Goal: Task Accomplishment & Management: Use online tool/utility

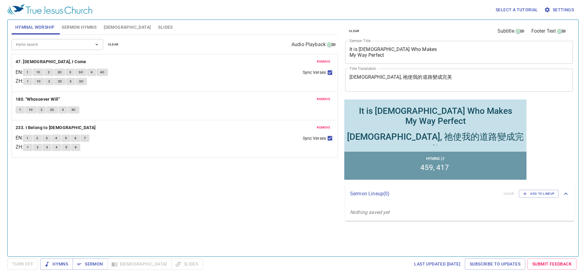
click at [364, 49] on textarea "It is God Who Makes My Way Perfect" at bounding box center [459, 52] width 219 height 12
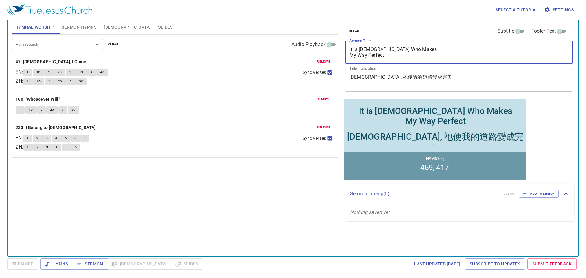
click at [364, 49] on textarea "It is God Who Makes My Way Perfect" at bounding box center [459, 52] width 219 height 12
paste textarea "主來,不廢律法乃成全 The Lord came not to Abolish, but to Fulfill"
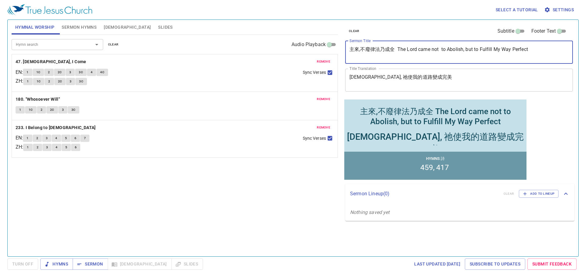
paste textarea
drag, startPoint x: 398, startPoint y: 51, endPoint x: 313, endPoint y: 50, distance: 84.9
click at [313, 50] on div "Hymnal Worship Sermon Hymns Bible Slides Hymn search Hymn search clear Audio Pl…" at bounding box center [293, 135] width 568 height 237
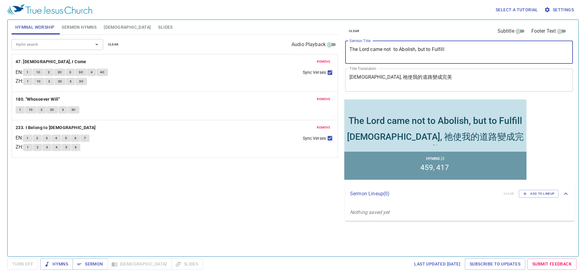
type textarea "The Lord came not to Abolish, but to Fulfill"
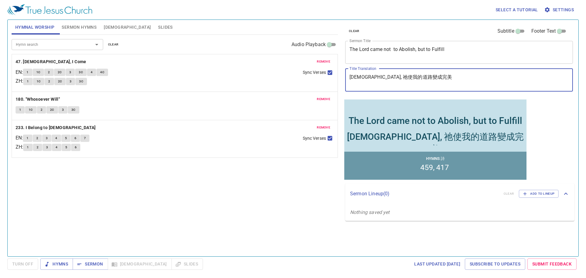
click at [380, 74] on textarea "神, 祂使我的道路變成完美" at bounding box center [459, 80] width 219 height 12
paste textarea "主來,不廢律法乃成全"
type textarea "主來,不廢律法乃成全"
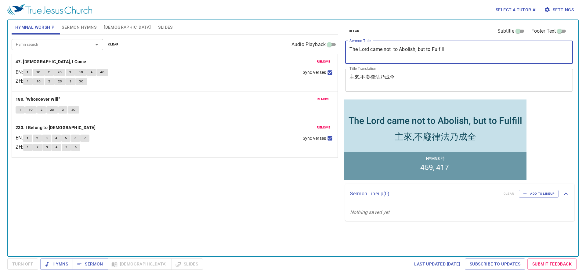
click at [394, 49] on textarea "The Lord came not to Abolish, but to Fulfill" at bounding box center [459, 52] width 219 height 12
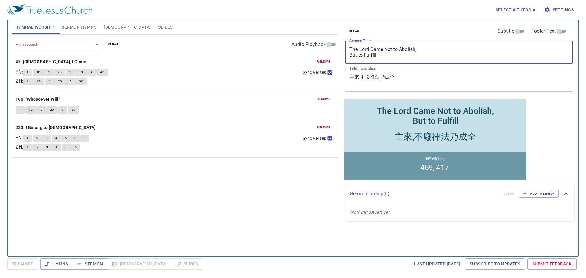
type textarea "The Lord Came Not to Abolish, But to Fulfill"
click at [362, 76] on textarea "主來,不廢律法乃成全" at bounding box center [459, 80] width 219 height 12
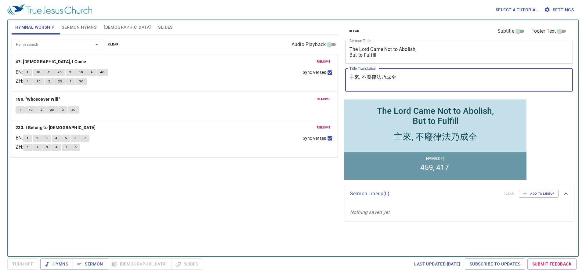
type textarea "主來, 不廢律法乃成全"
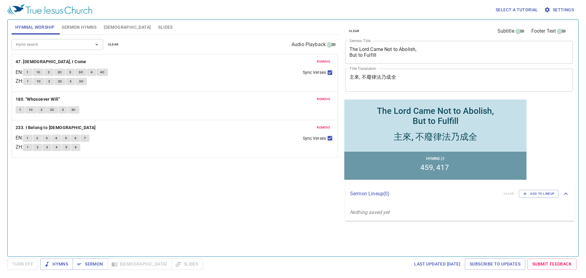
click at [245, 154] on div "remove 233. I Belong to Jesus EN : 1 2 3 4 5 6 7 ZH : 1 2 3 4 5 6 Sync Verses" at bounding box center [175, 138] width 326 height 37
click at [90, 24] on span "Sermon Hymns" at bounding box center [79, 28] width 35 height 8
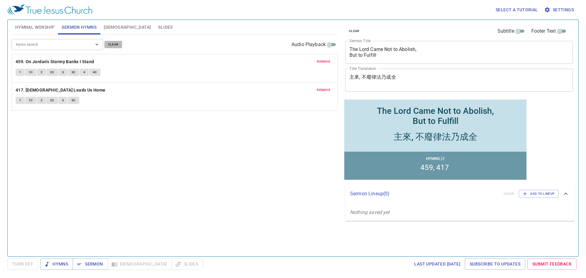
click at [111, 46] on span "clear" at bounding box center [113, 44] width 11 height 5
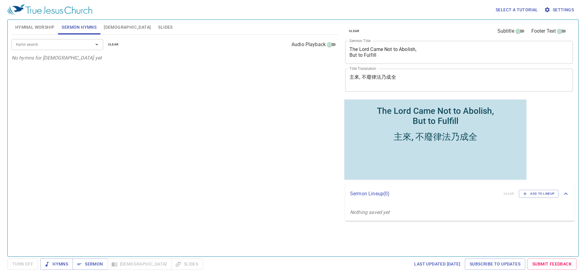
click at [84, 42] on div "Hymn search" at bounding box center [58, 44] width 92 height 11
paste input "129, 514"
drag, startPoint x: 29, startPoint y: 44, endPoint x: 56, endPoint y: 44, distance: 26.9
click at [56, 44] on input "129, 514" at bounding box center [48, 44] width 70 height 7
type input "129"
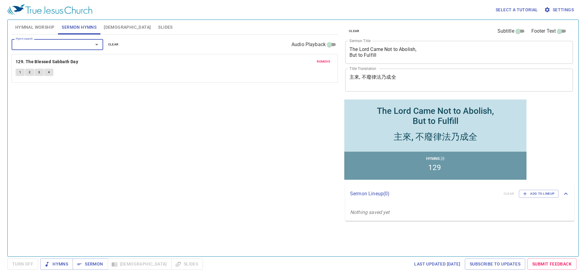
paste input "129, 514"
type input "514"
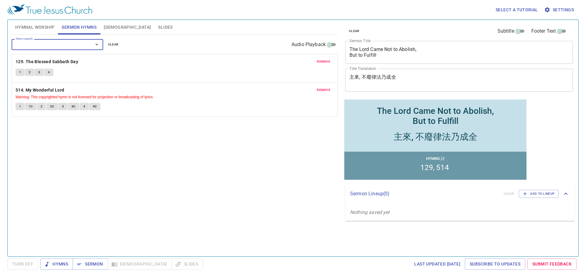
click at [46, 26] on span "Hymnal Worship" at bounding box center [34, 28] width 39 height 8
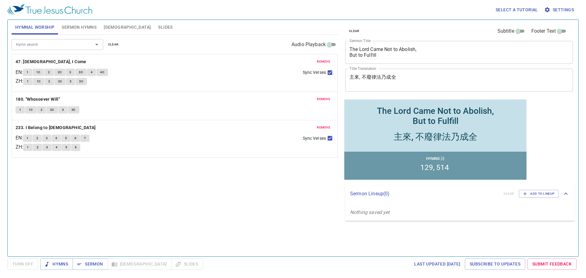
click at [111, 42] on span "clear" at bounding box center [113, 44] width 11 height 5
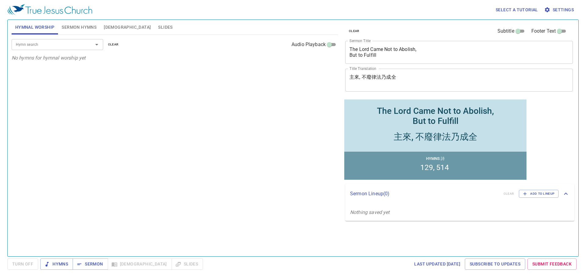
click at [183, 144] on div "Hymn search Hymn search clear Audio Playback No hymns for hymnal worship yet" at bounding box center [175, 143] width 326 height 216
click at [158, 25] on span "Slides" at bounding box center [165, 28] width 14 height 8
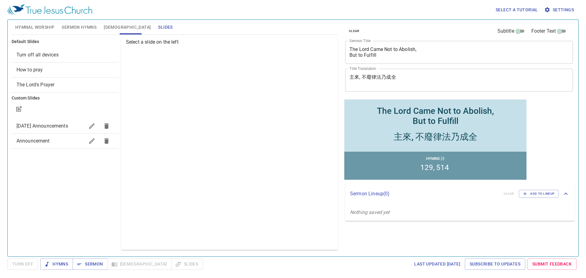
click at [50, 72] on span "How to pray" at bounding box center [64, 69] width 97 height 7
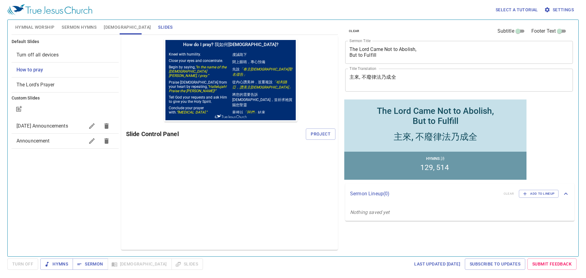
click at [306, 134] on h6 "Slide Control Panel" at bounding box center [216, 134] width 180 height 10
click at [310, 134] on button "Project" at bounding box center [321, 134] width 30 height 11
click at [210, 224] on div "Preview Only Slide Control Panel" at bounding box center [229, 143] width 217 height 214
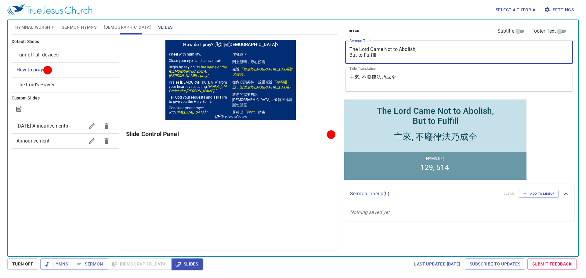
drag, startPoint x: 383, startPoint y: 56, endPoint x: 323, endPoint y: 35, distance: 63.7
click at [323, 35] on div "Hymnal Worship Sermon Hymns Bible Slides Hymn search Hymn search clear Audio Pl…" at bounding box center [293, 135] width 568 height 237
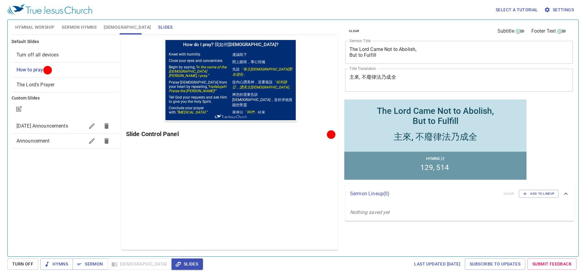
click at [383, 79] on textarea "主來, 不廢律法乃成全" at bounding box center [459, 80] width 219 height 12
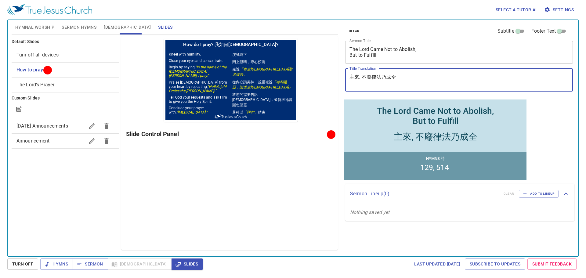
click at [383, 79] on textarea "主來, 不廢律法乃成全" at bounding box center [459, 80] width 219 height 12
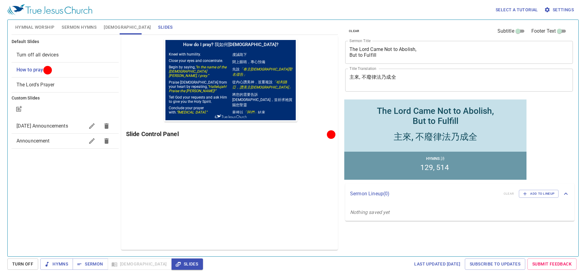
click at [219, 183] on div "Preview Only Slide Control Panel" at bounding box center [229, 143] width 217 height 214
click at [78, 31] on span "Sermon Hymns" at bounding box center [79, 28] width 35 height 8
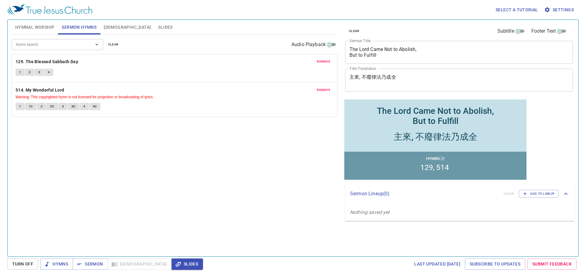
click at [45, 29] on span "Hymnal Worship" at bounding box center [34, 28] width 39 height 8
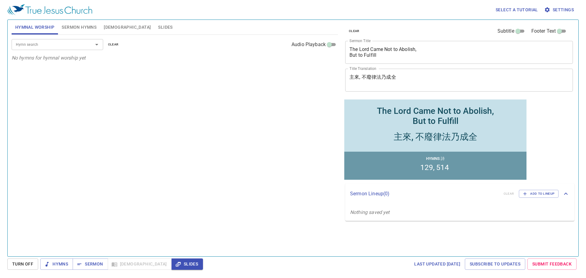
click at [191, 193] on div "Hymn search Hymn search clear Audio Playback No hymns for hymnal worship yet" at bounding box center [175, 143] width 326 height 216
click at [82, 27] on span "Sermon Hymns" at bounding box center [79, 28] width 35 height 8
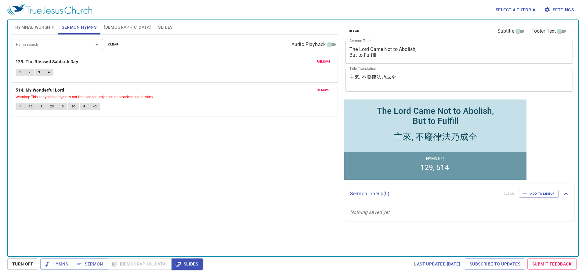
click at [37, 23] on button "Hymnal Worship" at bounding box center [35, 27] width 47 height 15
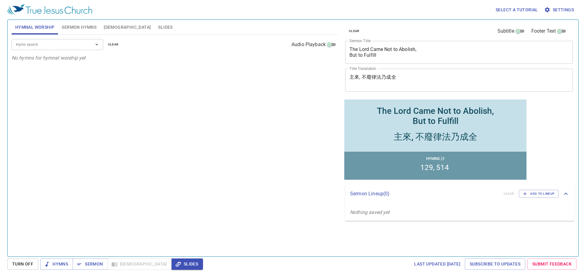
click at [91, 46] on div at bounding box center [93, 44] width 16 height 9
click at [86, 101] on div "Hymn search Hymn search clear Audio Playback No hymns for hymnal worship yet" at bounding box center [175, 143] width 326 height 216
click at [349, 54] on div "The Lord Came Not to Abolish, But to Fulfill x Sermon Title" at bounding box center [459, 52] width 228 height 23
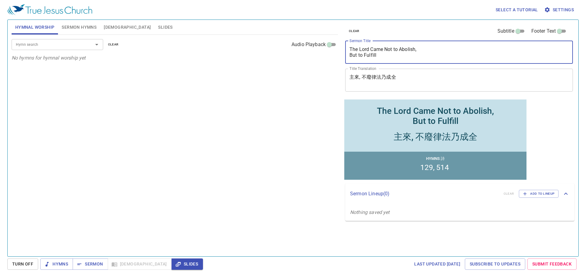
click at [351, 56] on textarea "The Lord Came Not to Abolish, But to Fulfill" at bounding box center [459, 52] width 219 height 12
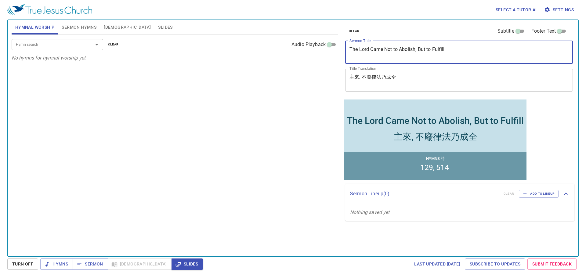
type textarea "The Lord Came Not to Abolish, But to Fulfill"
click at [291, 92] on div "Hymn search Hymn search clear Audio Playback No hymns for hymnal worship yet" at bounding box center [175, 143] width 326 height 216
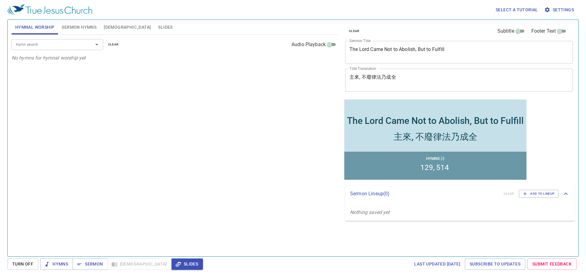
click at [61, 50] on div "Hymn search Hymn search clear Audio Playback" at bounding box center [175, 45] width 326 height 20
click at [65, 42] on input "Hymn search" at bounding box center [48, 44] width 70 height 7
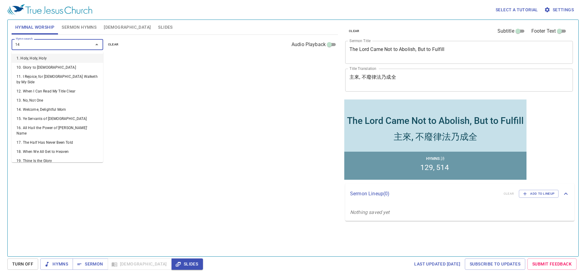
type input "145"
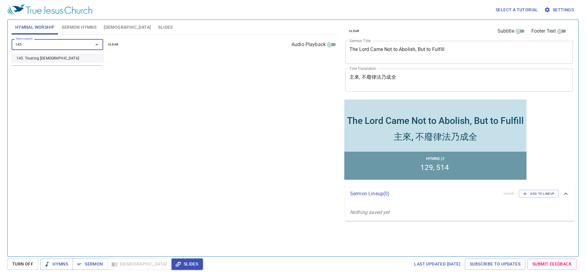
click at [66, 60] on li "145. Trusting [DEMOGRAPHIC_DATA]" at bounding box center [58, 58] width 92 height 9
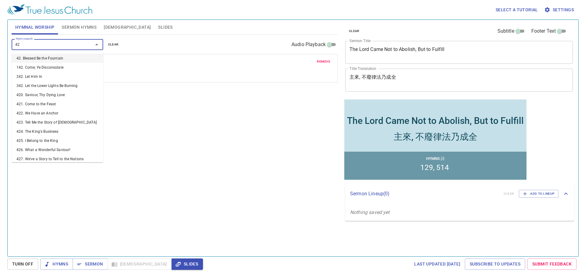
type input "424"
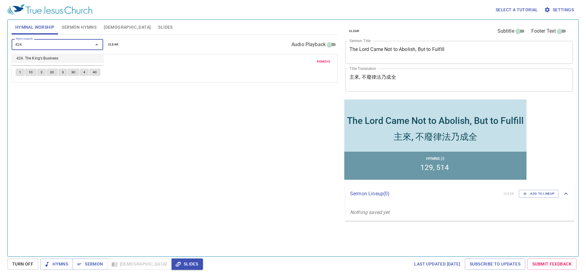
click at [57, 58] on li "424. The King's Business" at bounding box center [58, 58] width 92 height 9
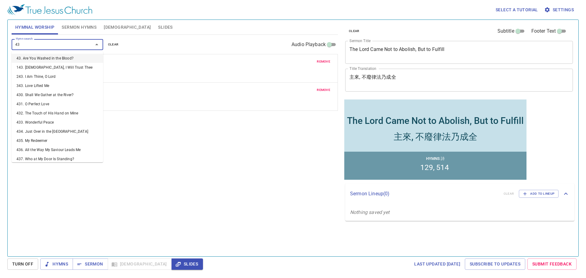
type input "439"
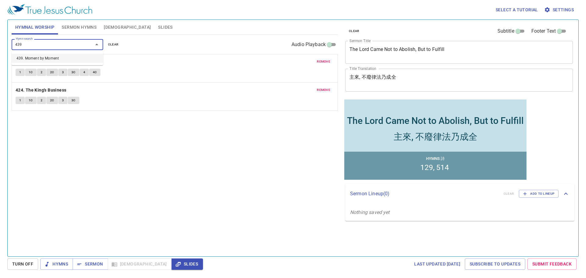
click at [60, 59] on li "439. Moment by Moment" at bounding box center [58, 58] width 92 height 9
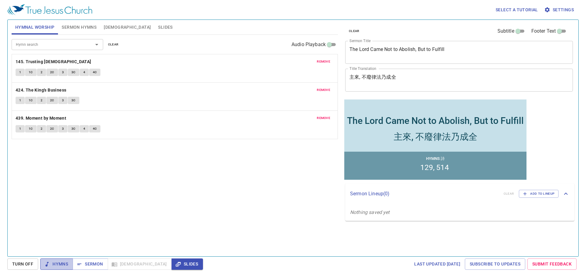
click at [59, 264] on span "Hymns" at bounding box center [56, 264] width 23 height 8
click at [44, 191] on div "Hymn search Hymn search clear Audio Playback remove 145. Trusting Jesus 1 1C 2 …" at bounding box center [175, 143] width 326 height 216
click at [43, 59] on b "145. Trusting [DEMOGRAPHIC_DATA]" at bounding box center [54, 62] width 76 height 8
click at [24, 74] on button "1" at bounding box center [20, 72] width 9 height 7
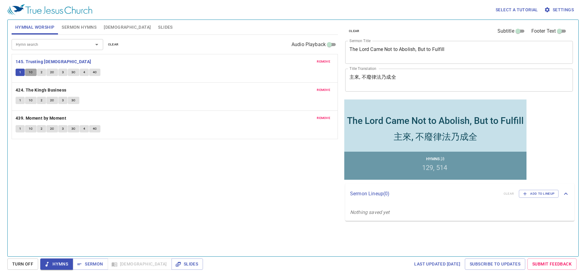
click at [34, 71] on button "1C" at bounding box center [31, 72] width 12 height 7
click at [41, 74] on span "2" at bounding box center [42, 72] width 2 height 5
click at [50, 73] on span "2C" at bounding box center [52, 72] width 4 height 5
click at [61, 70] on button "3" at bounding box center [62, 72] width 9 height 7
click at [74, 74] on span "3C" at bounding box center [73, 72] width 4 height 5
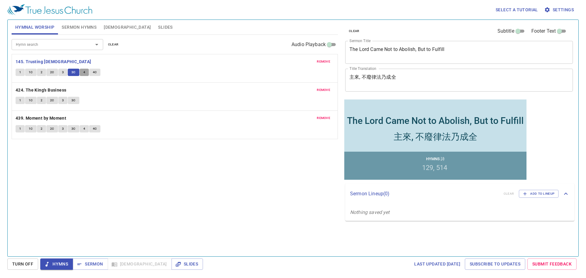
click at [81, 72] on button "4" at bounding box center [84, 72] width 9 height 7
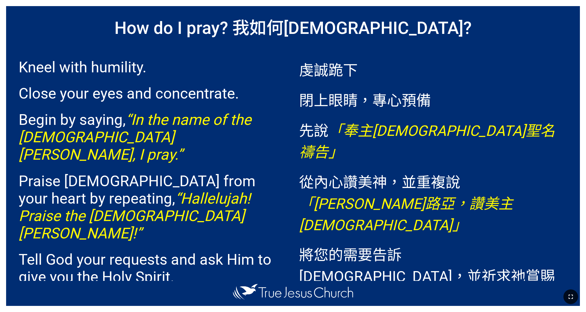
click at [391, 244] on icon "button" at bounding box center [570, 296] width 7 height 7
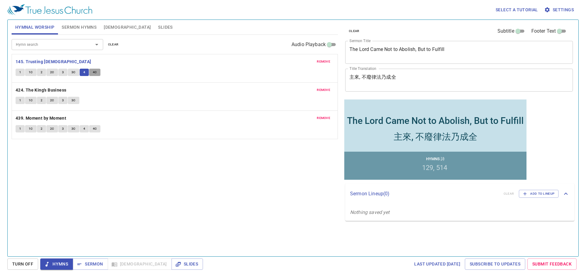
click at [95, 72] on span "4C" at bounding box center [95, 72] width 4 height 5
click at [30, 89] on b "424. The King's Business" at bounding box center [41, 90] width 51 height 8
click at [18, 101] on button "1" at bounding box center [20, 100] width 9 height 7
click at [30, 101] on span "1C" at bounding box center [31, 100] width 4 height 5
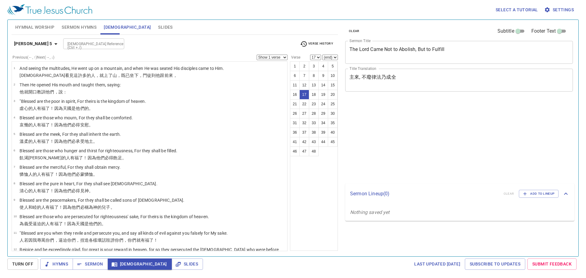
select select "17"
select select "2"
select select "17"
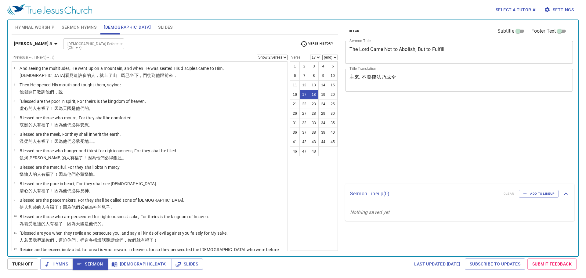
select select "2"
select select "17"
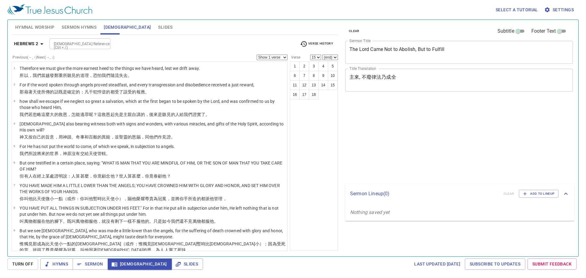
select select "15"
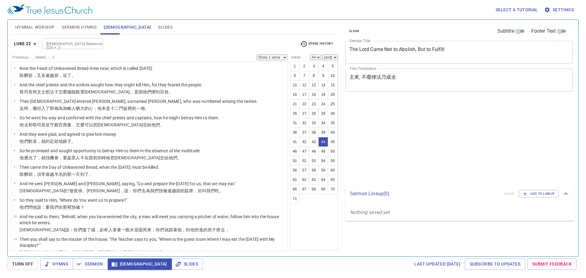
select select "44"
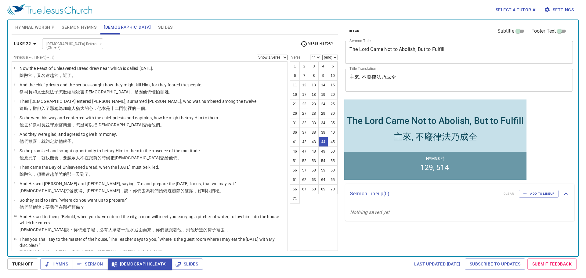
scroll to position [672, 0]
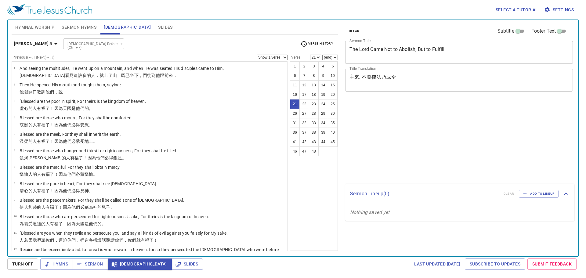
select select "21"
select select "22"
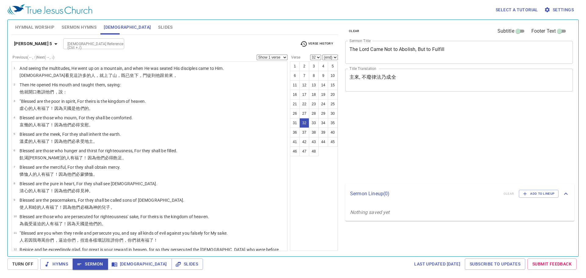
select select "32"
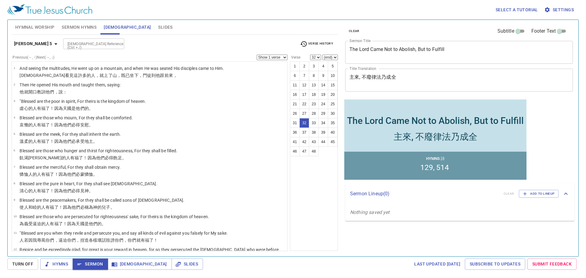
scroll to position [430, 0]
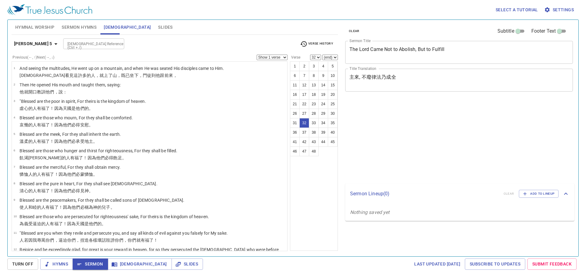
select select "32"
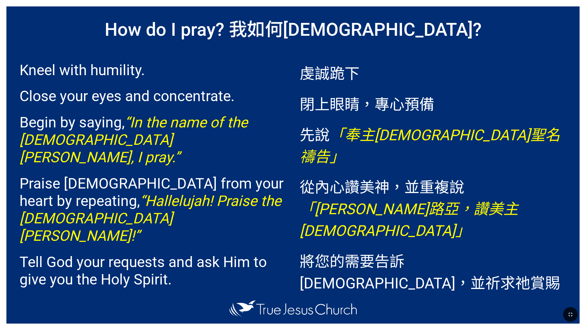
drag, startPoint x: 525, startPoint y: 88, endPoint x: 526, endPoint y: 71, distance: 17.7
click at [526, 88] on span "虔誠跪下 閉上眼睛，專心預備 先說 「奉主耶穌聖名禱告」 從內心讚美神，並重複說 「哈利路亞，讚美主耶穌」 將您的需要告訴神，並祈求祂賞賜您聖靈 最後以 「阿…" at bounding box center [433, 212] width 267 height 319
